Goal: Find specific page/section: Find specific page/section

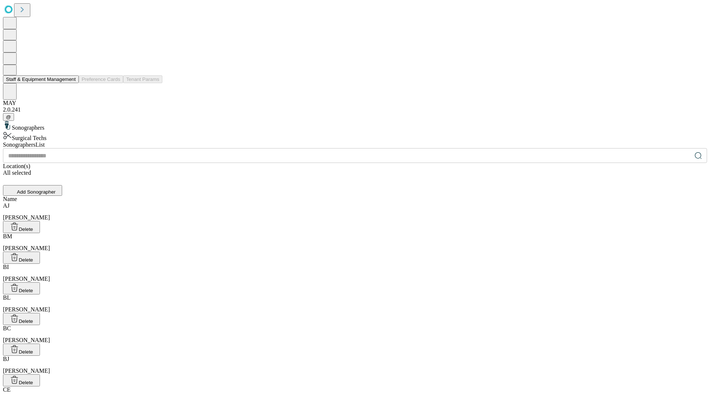
click at [71, 83] on button "Staff & Equipment Management" at bounding box center [41, 79] width 76 height 8
